Goal: Transaction & Acquisition: Download file/media

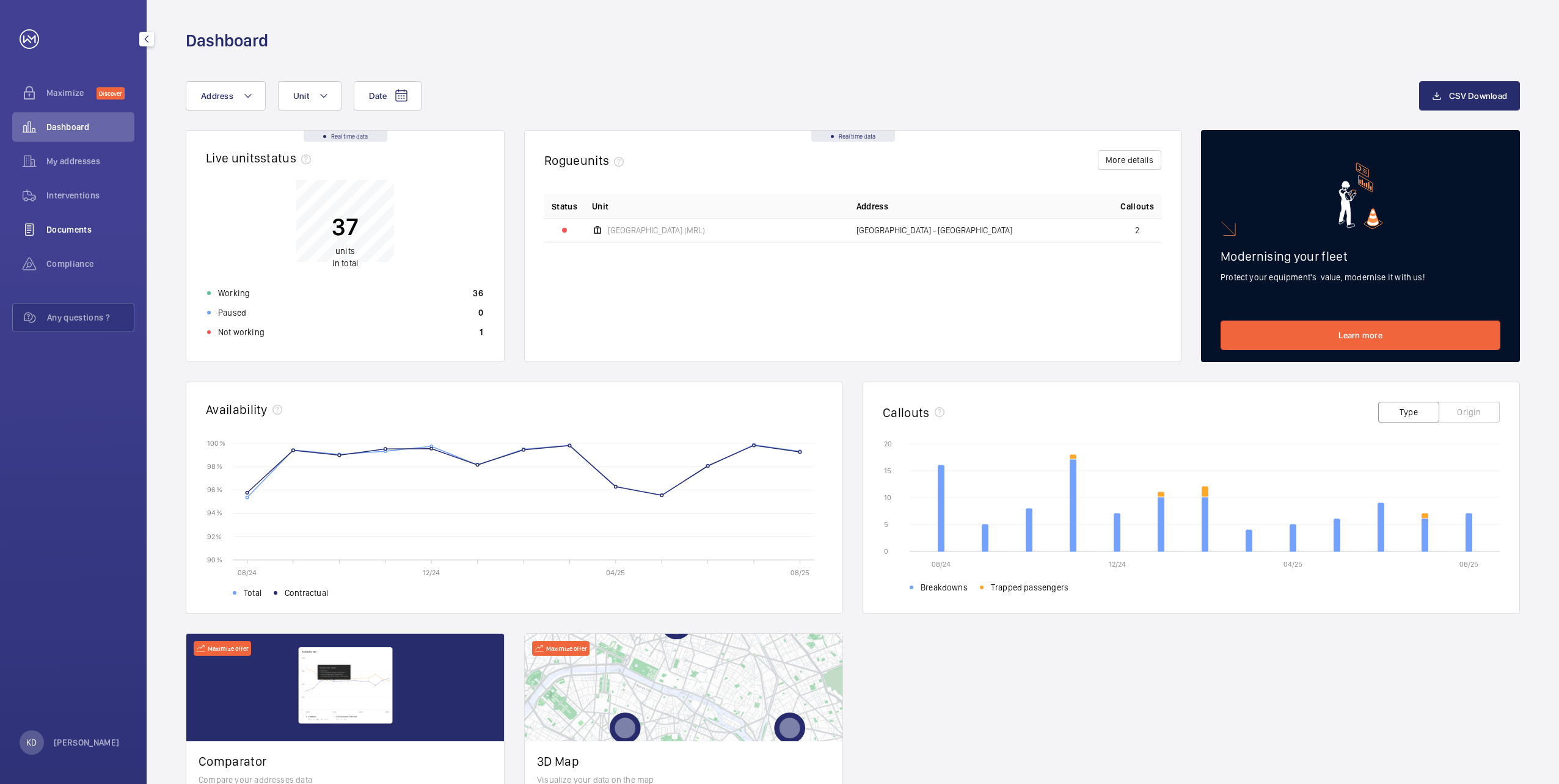
click at [84, 230] on span "Documents" at bounding box center [91, 230] width 88 height 13
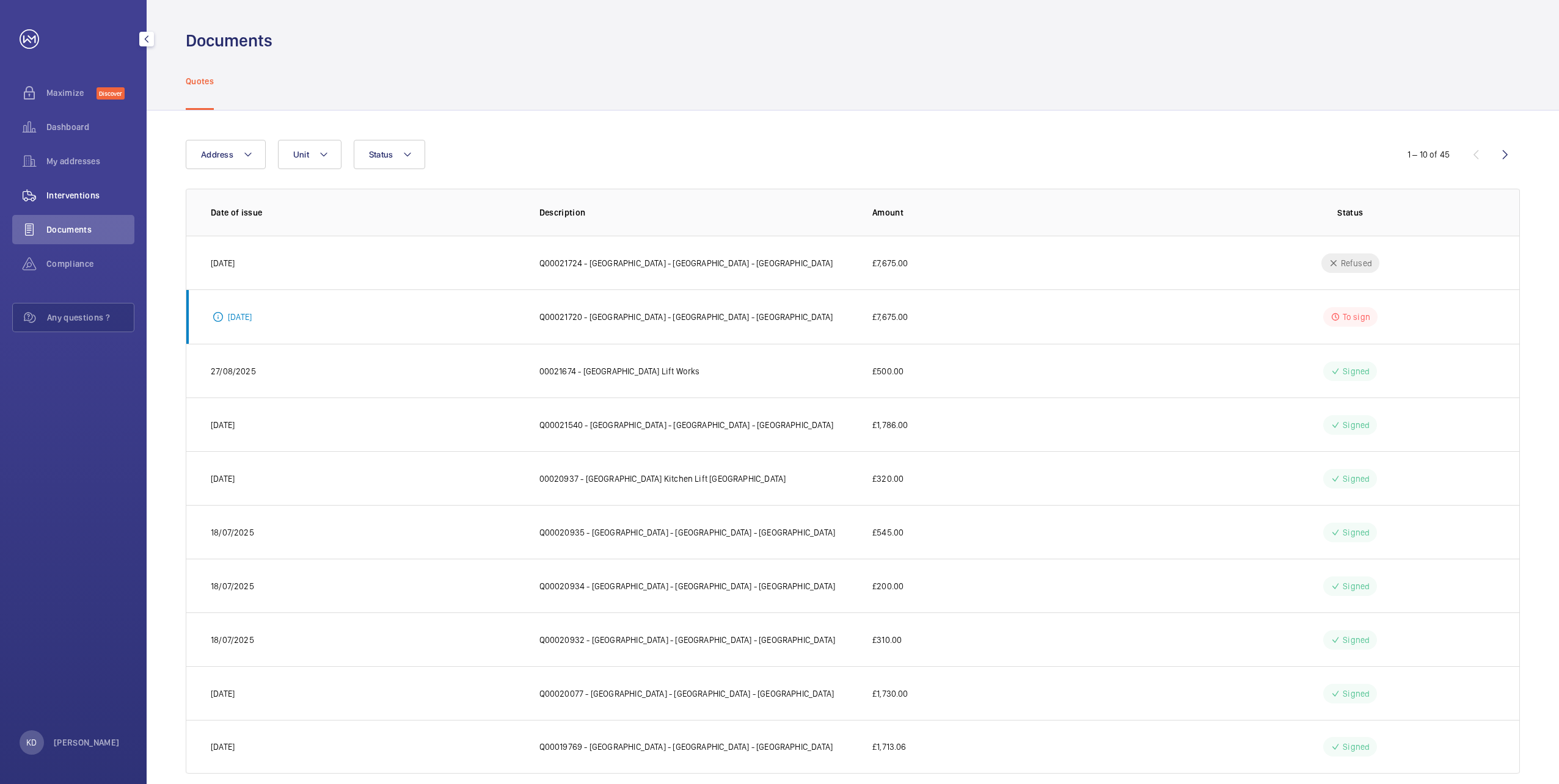
click at [73, 193] on span "Interventions" at bounding box center [91, 196] width 88 height 13
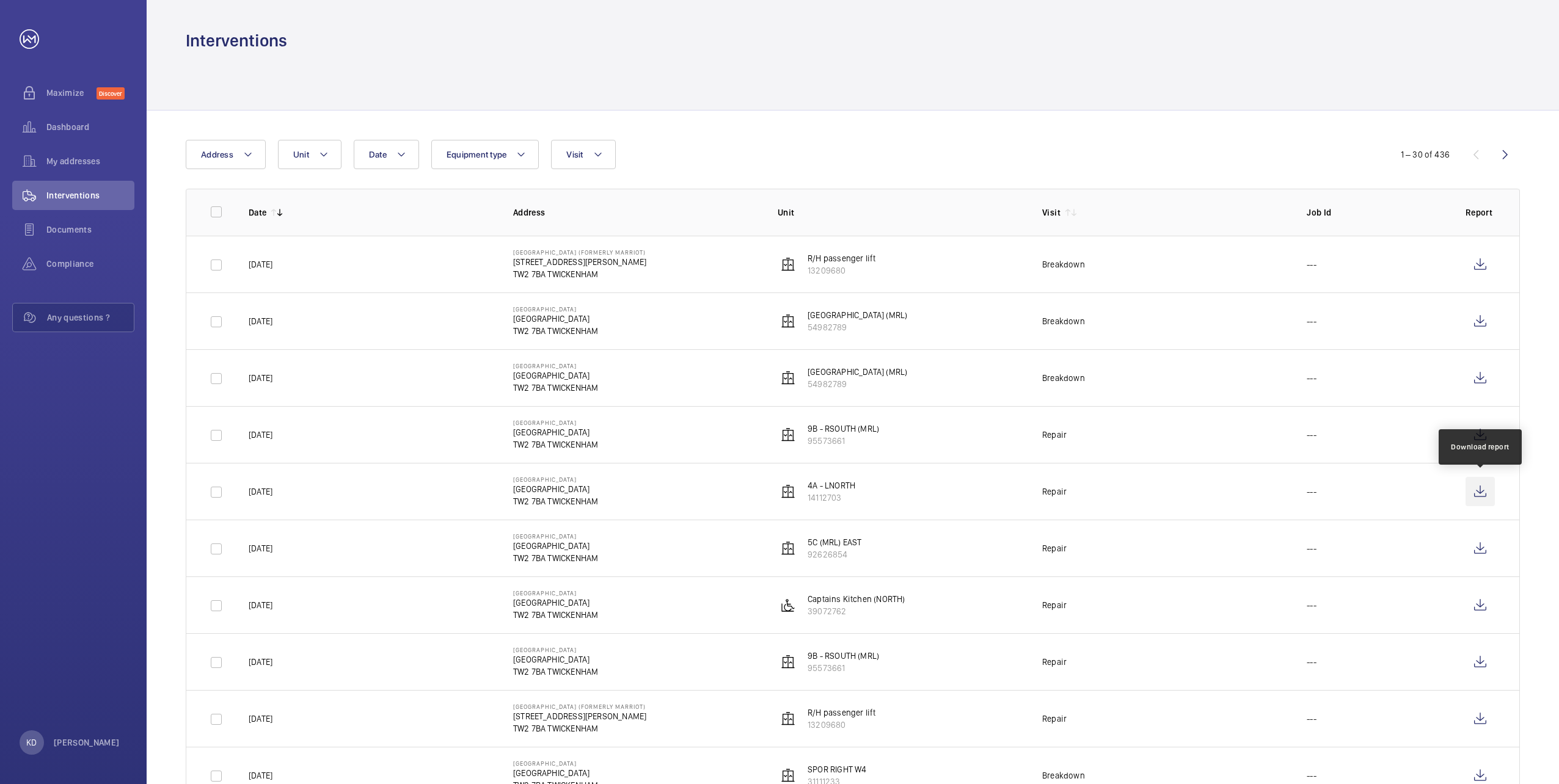
click at [1482, 488] on wm-front-icon-button at bounding box center [1480, 491] width 30 height 30
